Goal: Complete application form: Complete application form

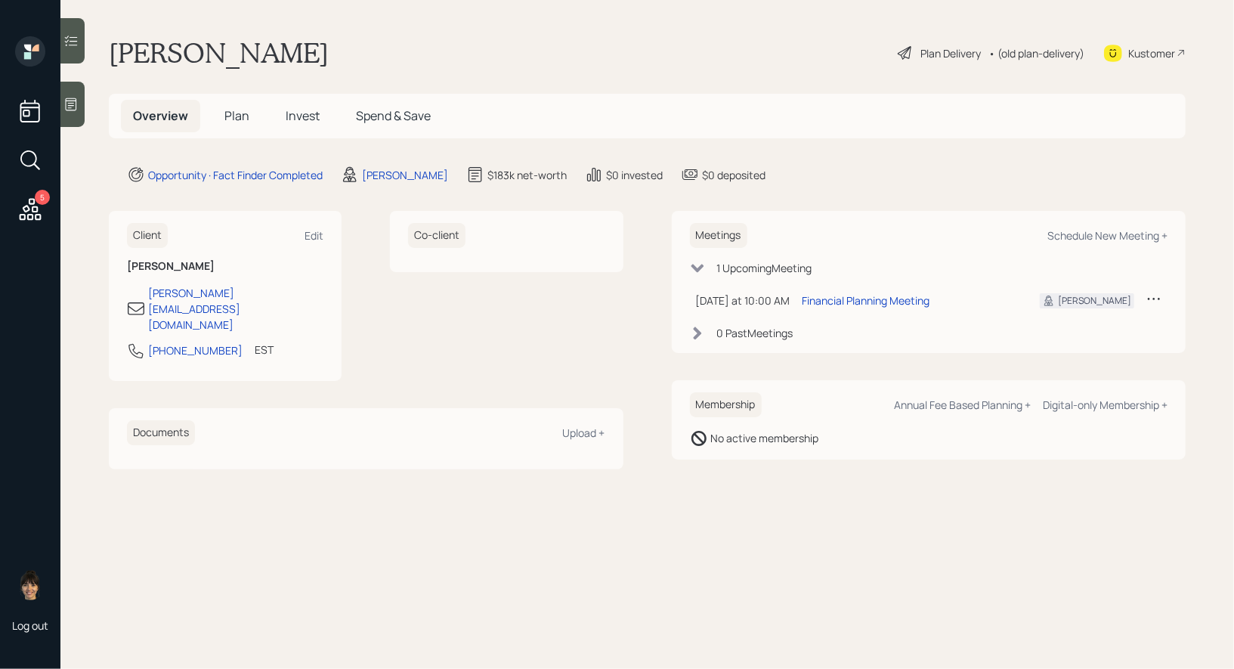
click at [75, 110] on icon at bounding box center [71, 104] width 11 height 13
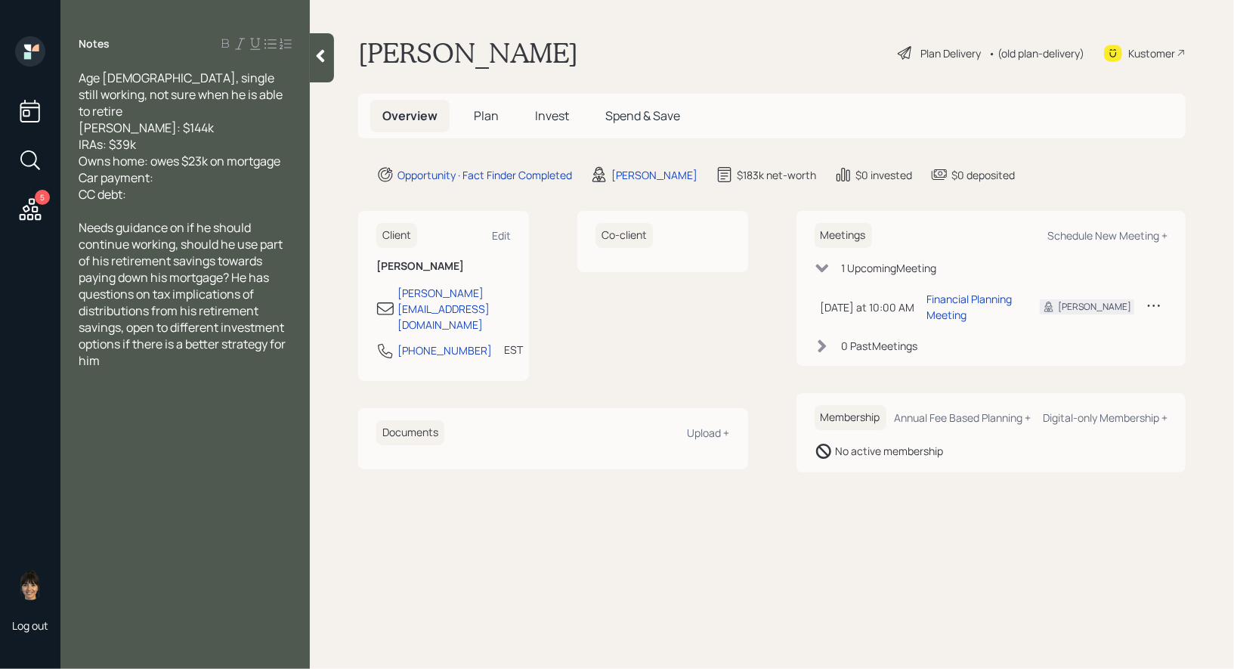
click at [478, 114] on span "Plan" at bounding box center [486, 115] width 25 height 17
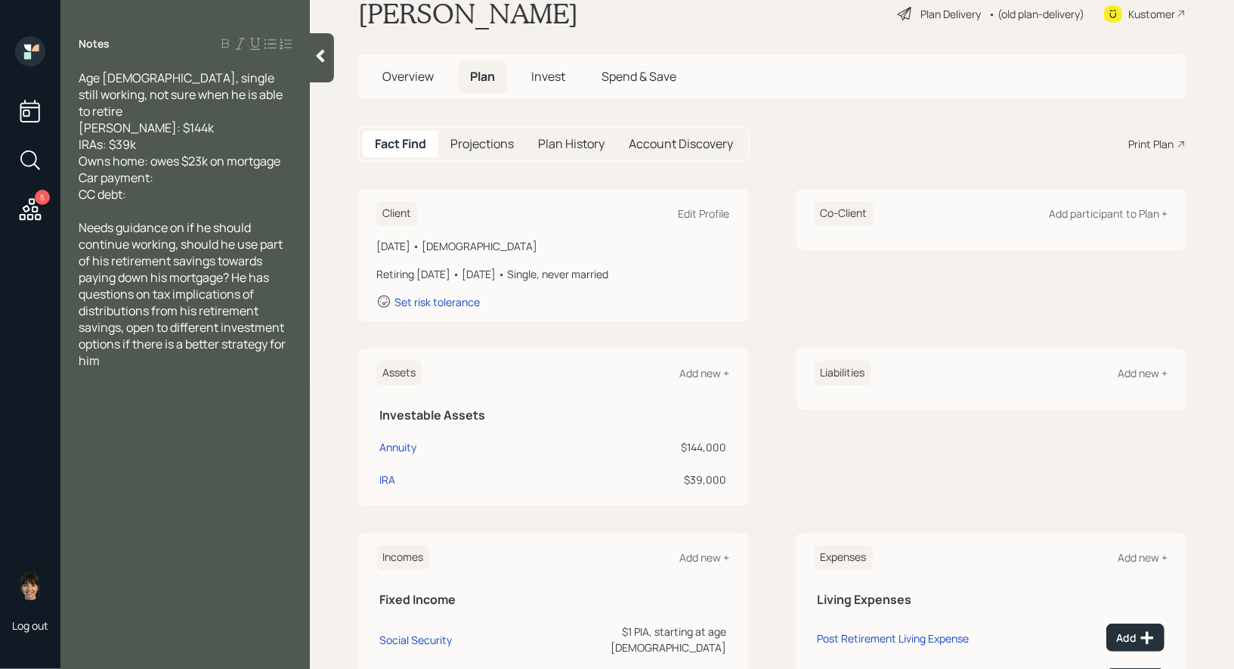
scroll to position [44, 0]
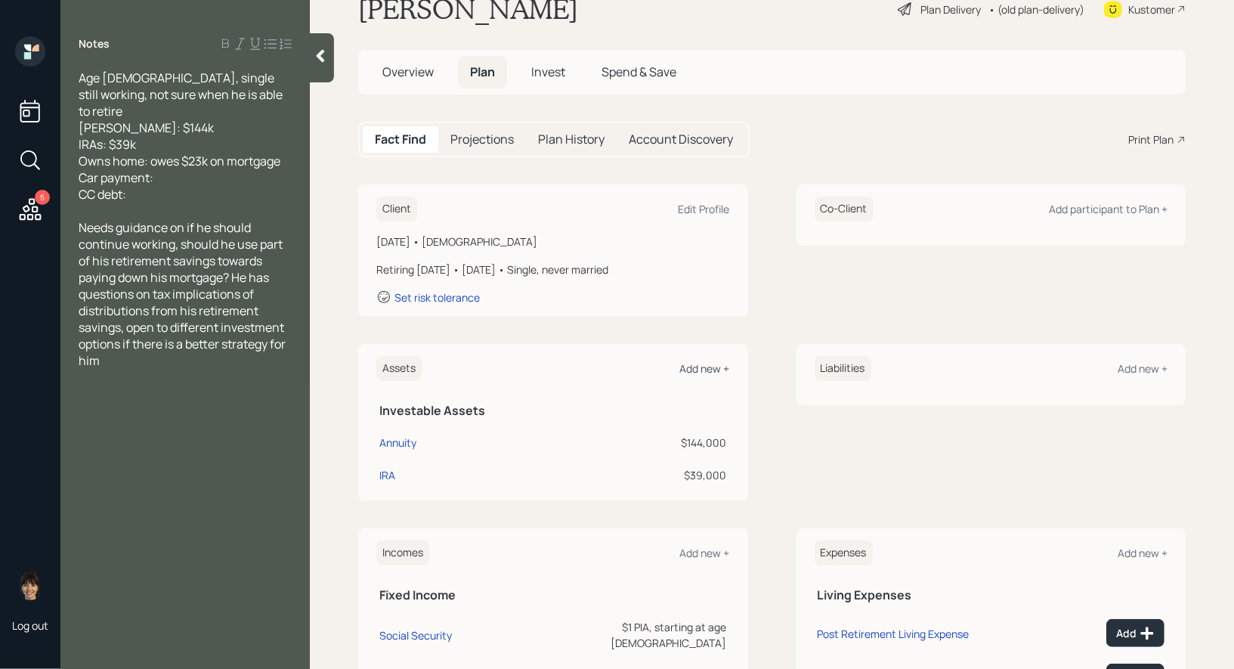
click at [707, 366] on div "Add new +" at bounding box center [705, 368] width 50 height 14
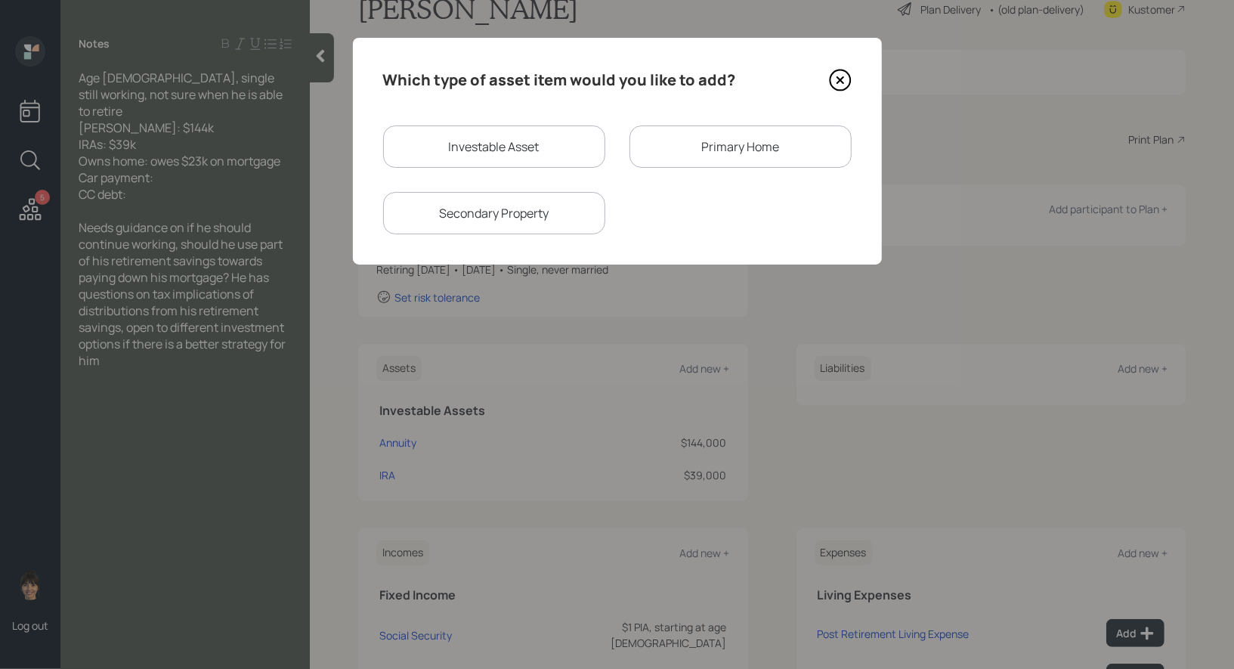
click at [707, 143] on div "Primary Home" at bounding box center [740, 146] width 222 height 42
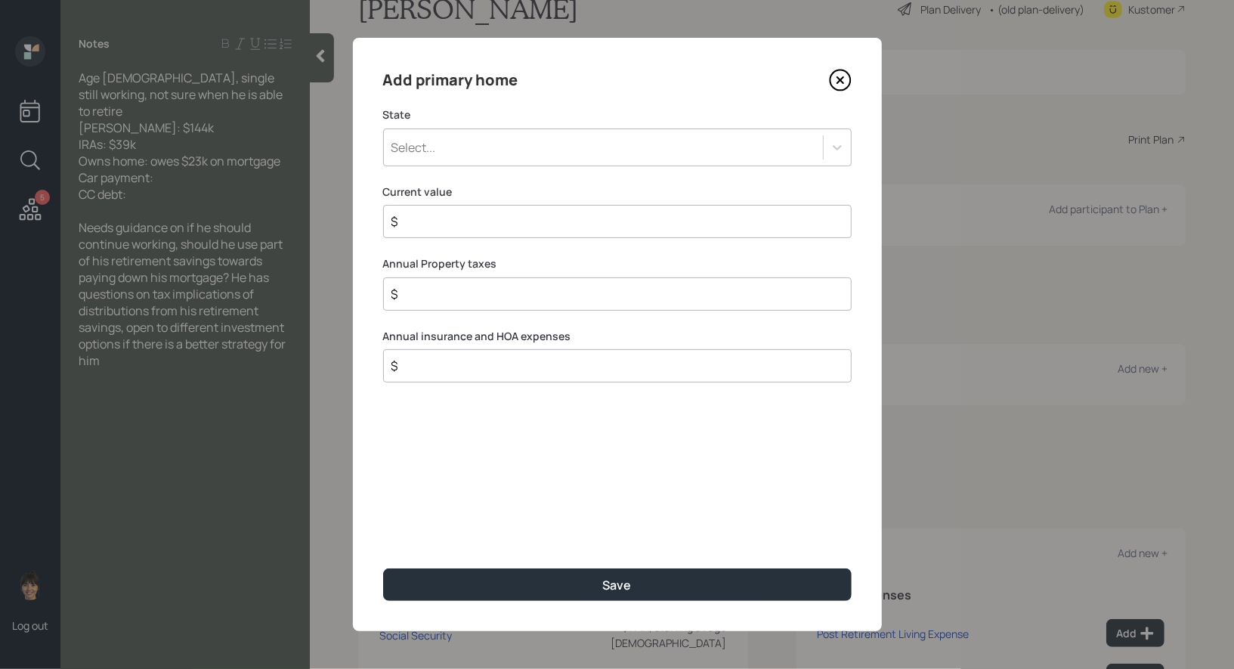
click at [565, 148] on div "Select..." at bounding box center [603, 147] width 439 height 26
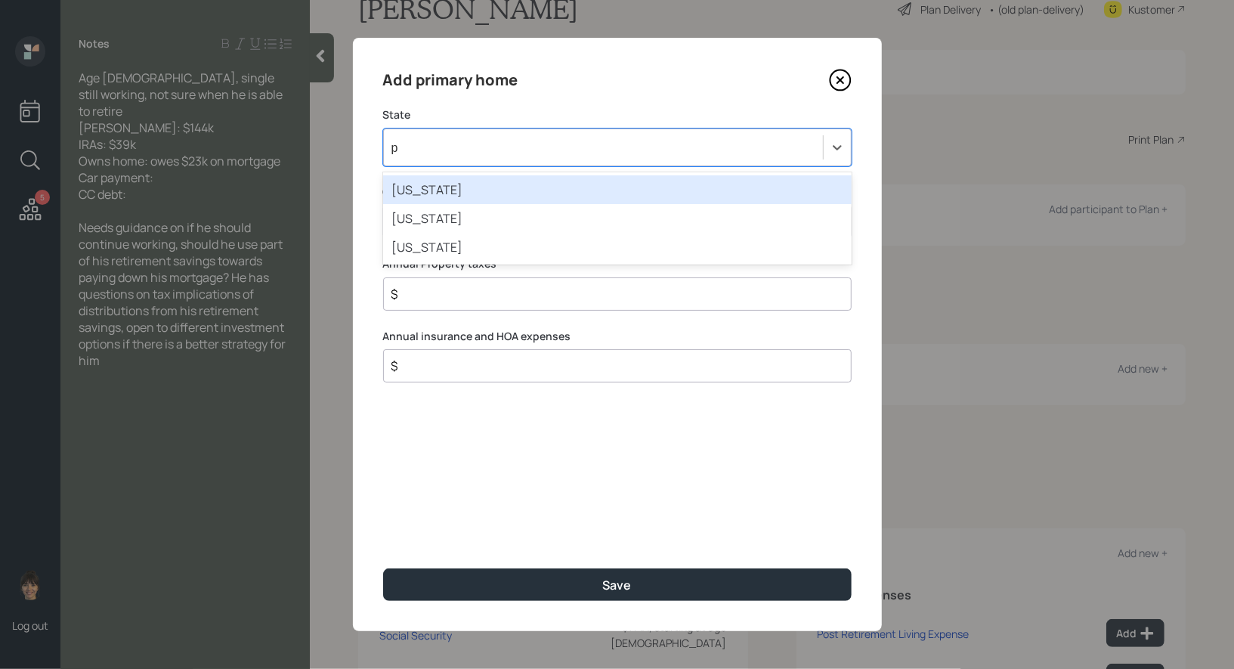
type input "pa"
click at [517, 179] on div "Pennsylvania" at bounding box center [617, 189] width 468 height 29
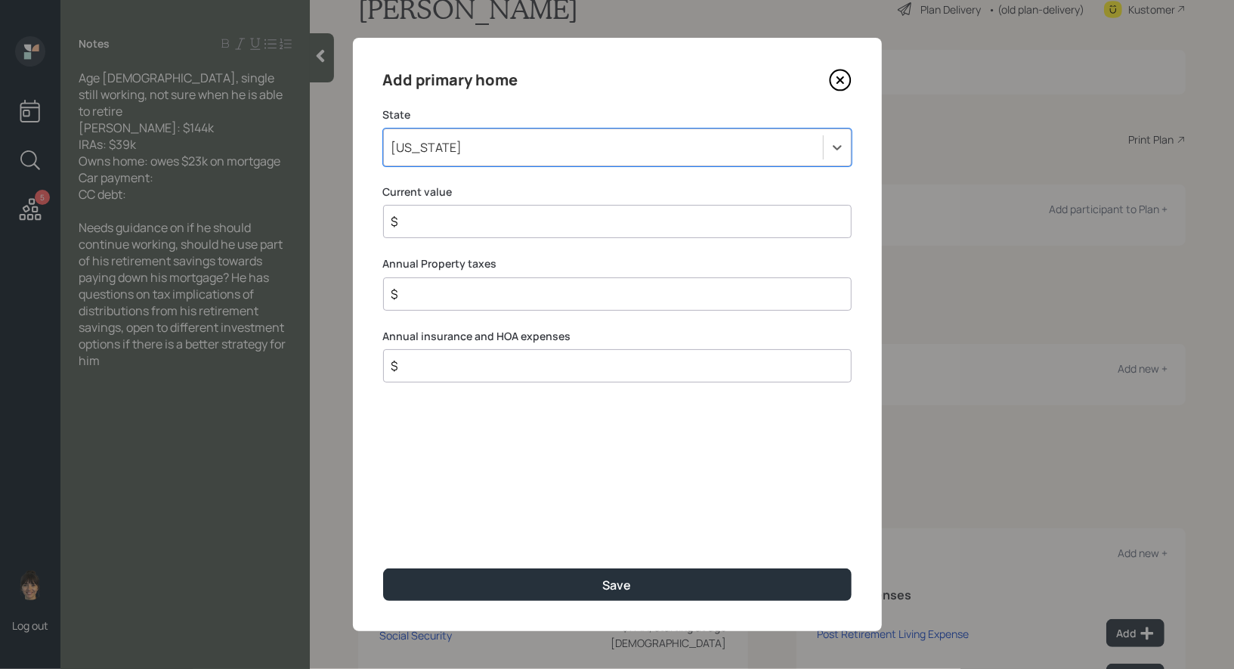
click at [488, 222] on input "$" at bounding box center [611, 221] width 443 height 18
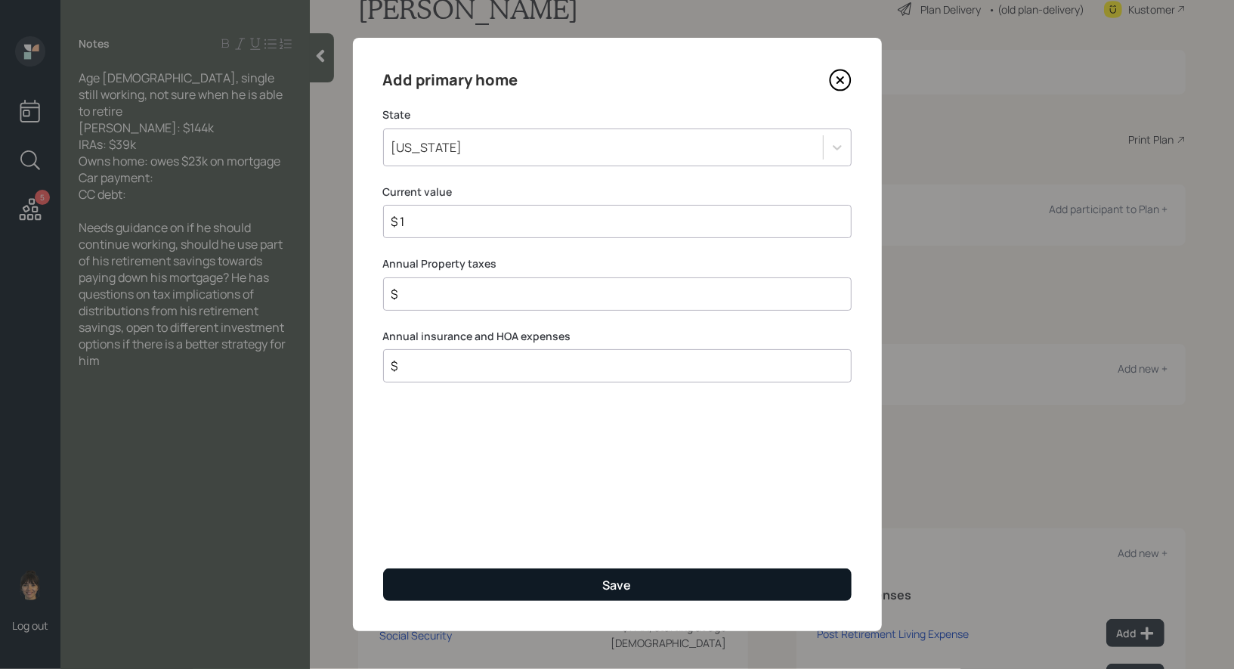
type input "$ 1"
click at [533, 583] on button "Save" at bounding box center [617, 584] width 468 height 32
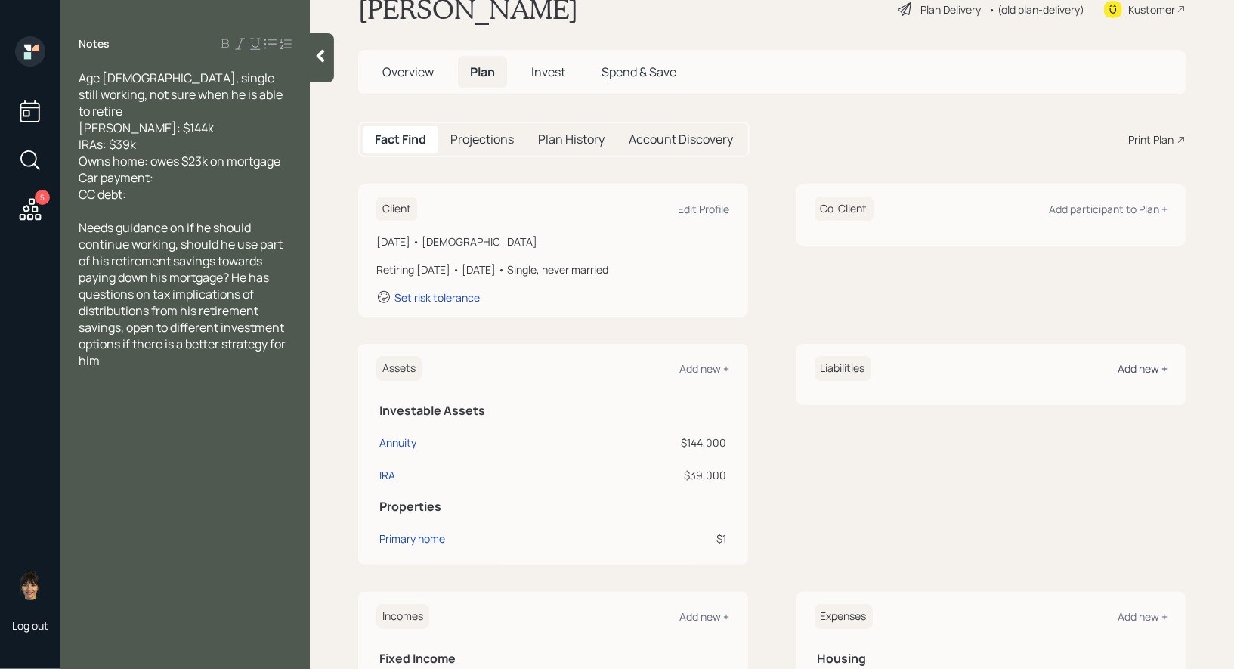
click at [1126, 372] on div "Add new +" at bounding box center [1142, 368] width 50 height 14
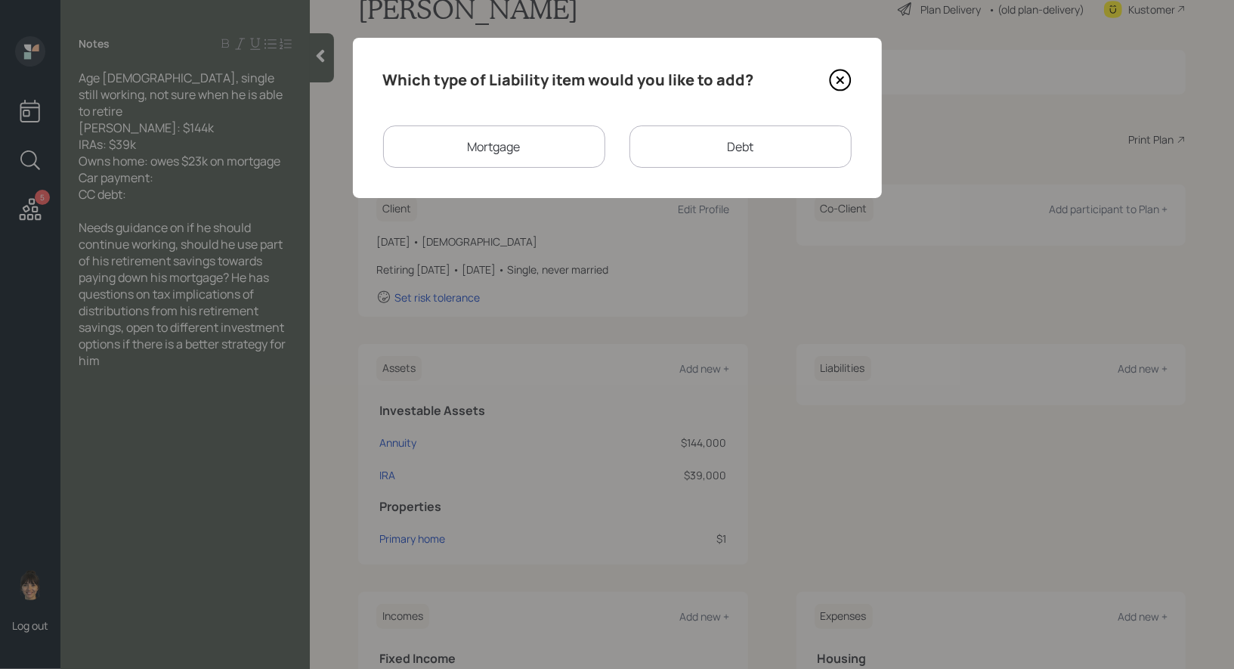
click at [506, 147] on div "Mortgage" at bounding box center [494, 146] width 222 height 42
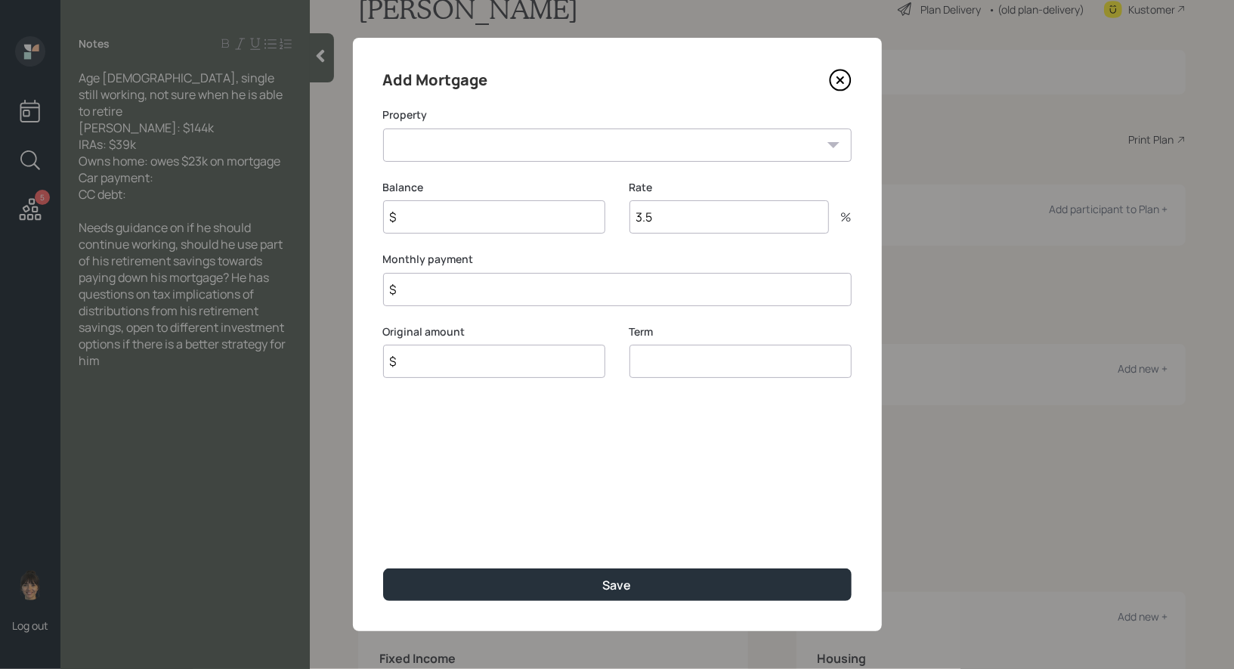
click at [496, 147] on select "PA Primary home" at bounding box center [617, 144] width 468 height 33
select select "9524be71-6dd5-4711-af58-cce86adc1856"
click at [383, 128] on select "PA Primary home" at bounding box center [617, 144] width 468 height 33
click at [482, 218] on input "$" at bounding box center [494, 216] width 222 height 33
type input "$ 23,000"
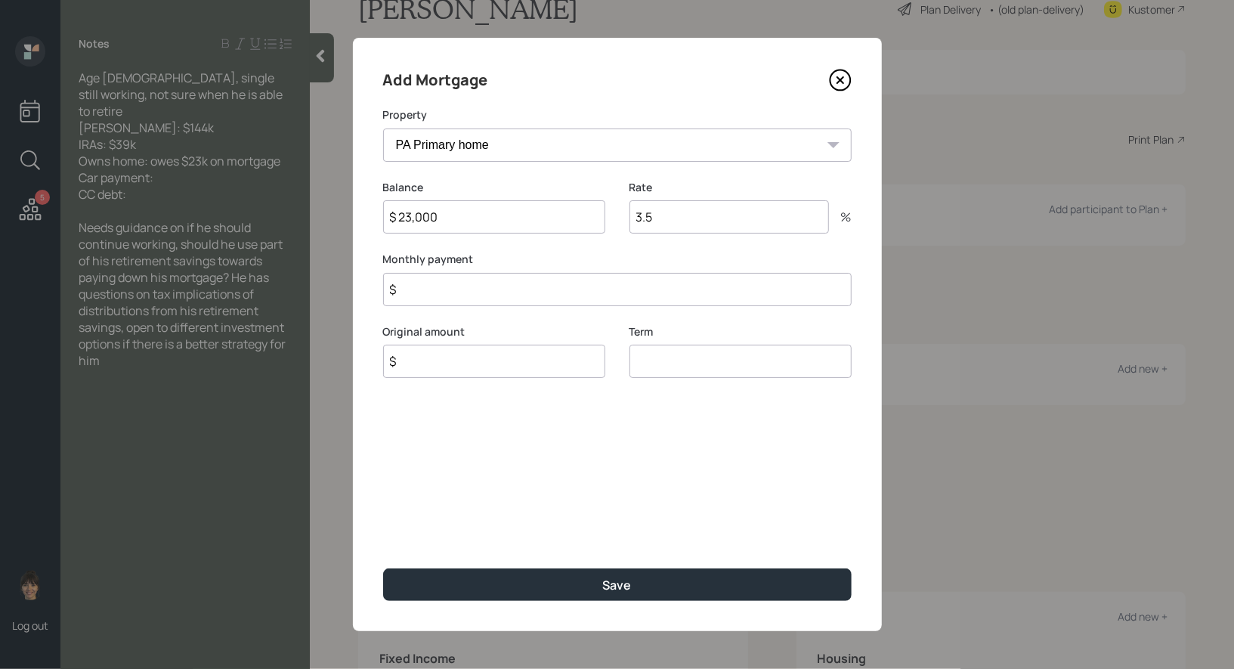
click at [434, 360] on input "$" at bounding box center [494, 360] width 222 height 33
type input "$ 23,000"
click at [720, 372] on input "number" at bounding box center [740, 360] width 222 height 33
type input "30"
click at [521, 279] on input "$" at bounding box center [617, 289] width 468 height 33
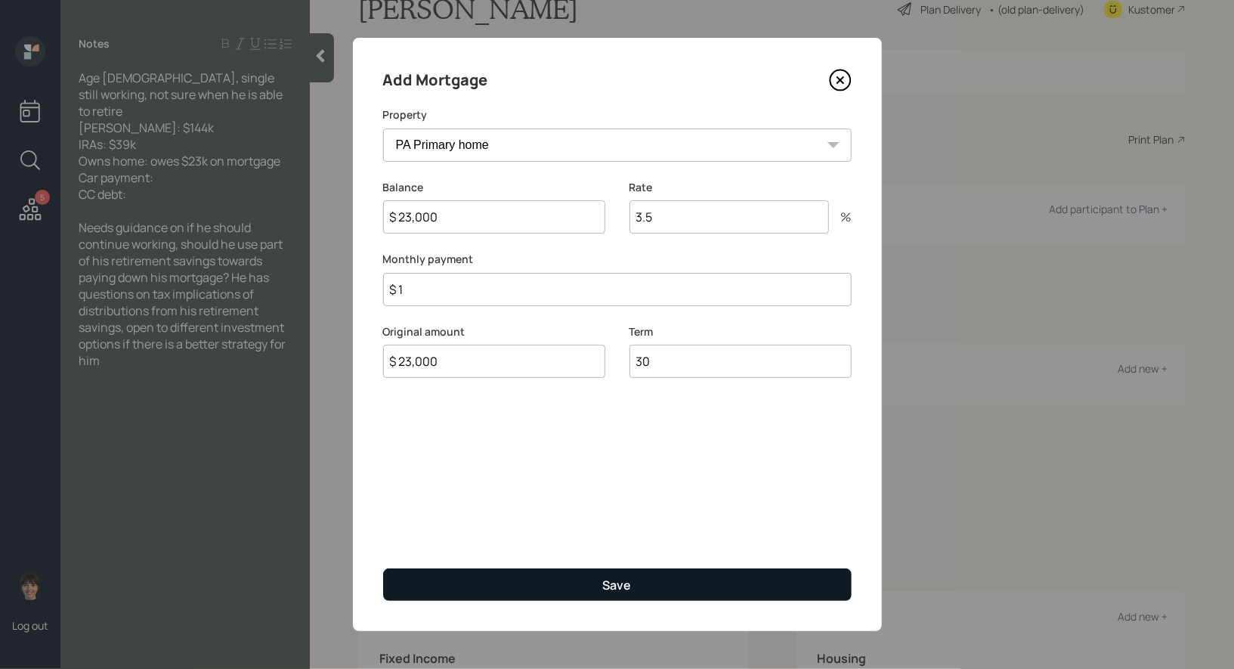
type input "$ 1"
click at [515, 592] on button "Save" at bounding box center [617, 584] width 468 height 32
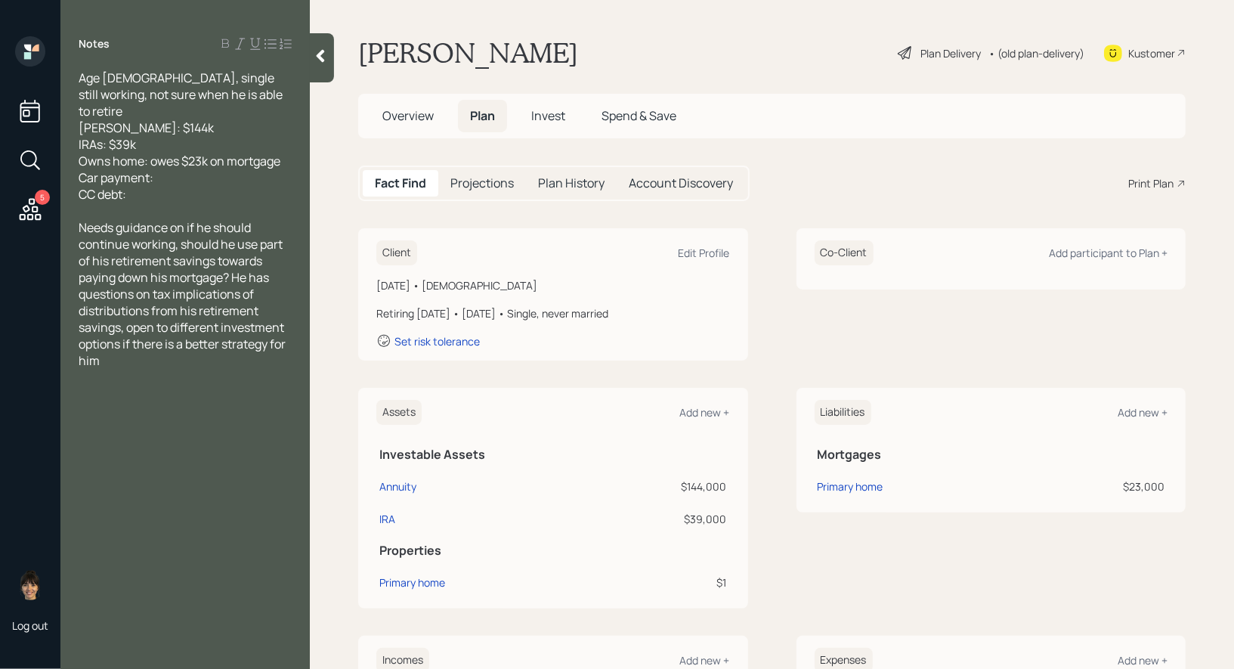
click at [906, 54] on icon at bounding box center [904, 53] width 14 height 14
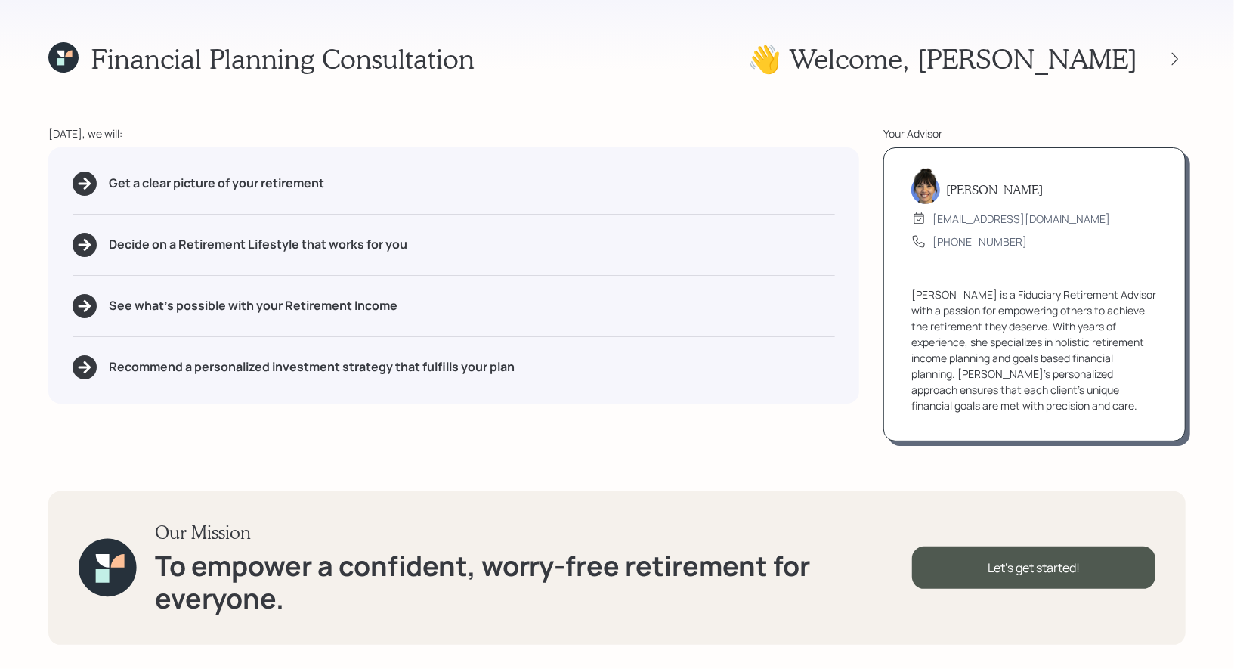
click at [63, 59] on icon at bounding box center [60, 61] width 7 height 7
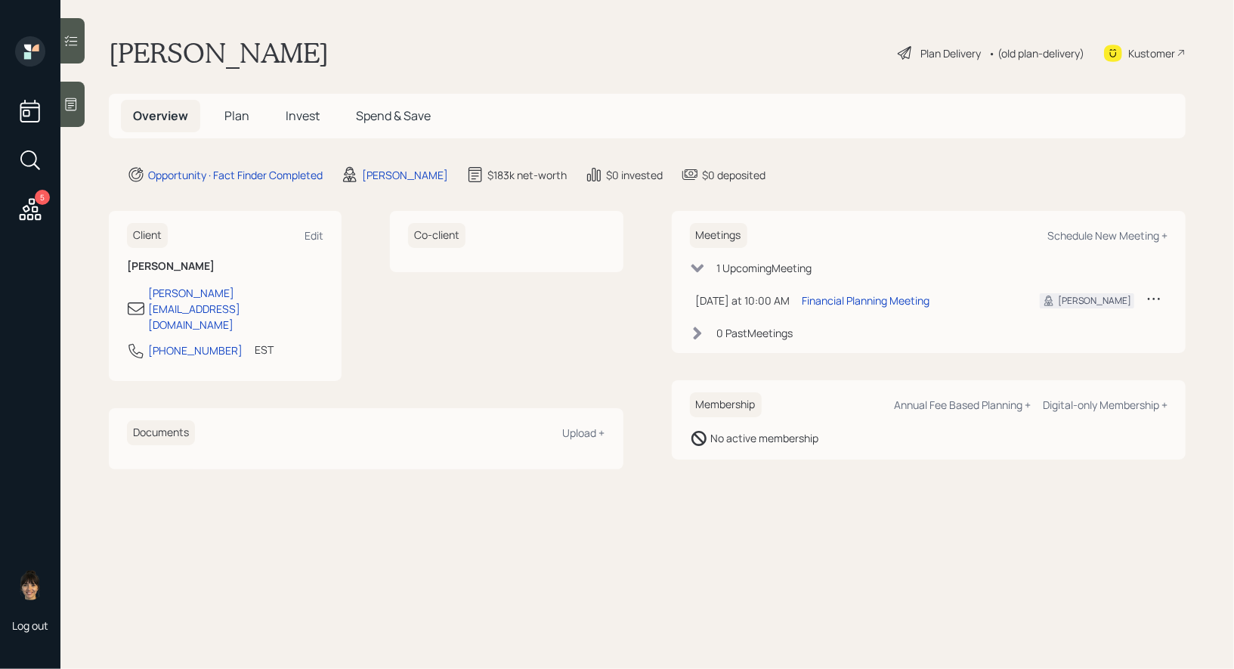
click at [28, 162] on icon at bounding box center [30, 160] width 27 height 27
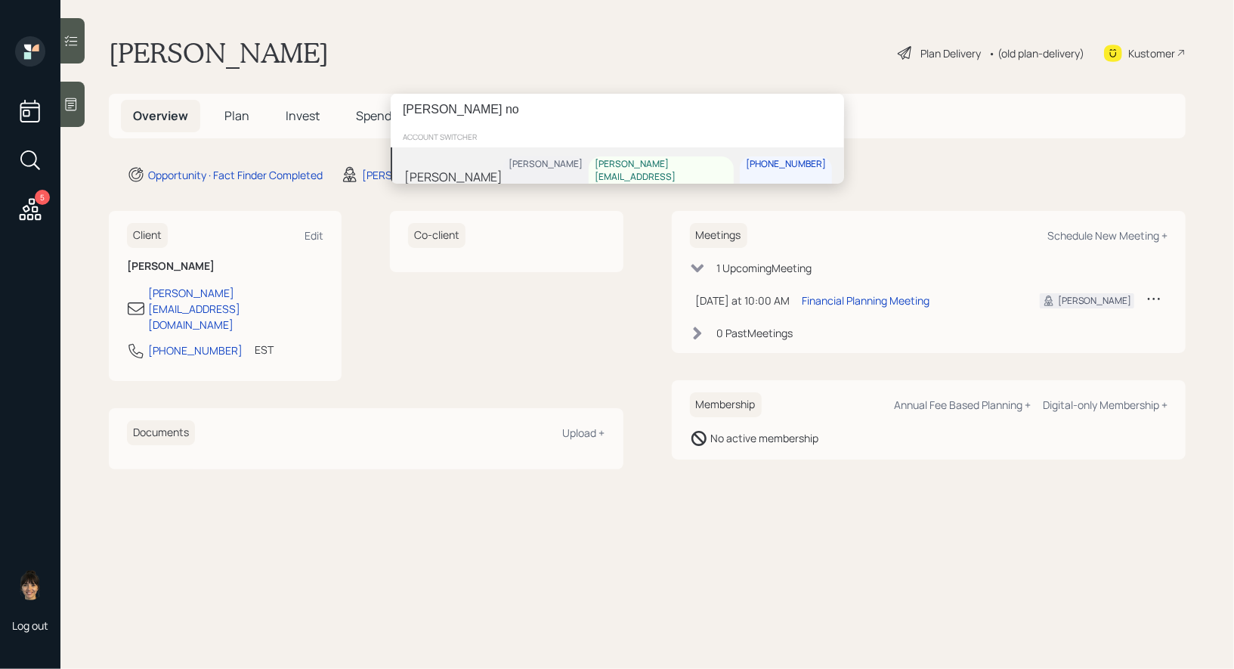
type input "stefanie no"
click at [483, 168] on div "[PERSON_NAME]" at bounding box center [453, 177] width 98 height 18
